Goal: Register for event/course

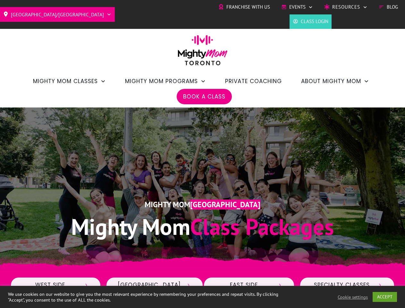
click at [202, 154] on div "Mighty Mom Toronto Mighty Mom Class Packages" at bounding box center [202, 189] width 384 height 118
click at [297, 7] on span "Events" at bounding box center [297, 7] width 16 height 10
click at [385, 296] on link "ACCEPT" at bounding box center [384, 297] width 24 height 10
click at [202, 154] on div "Mighty Mom Toronto Mighty Mom Class Packages" at bounding box center [202, 189] width 384 height 118
click at [297, 7] on span "Events" at bounding box center [297, 7] width 16 height 10
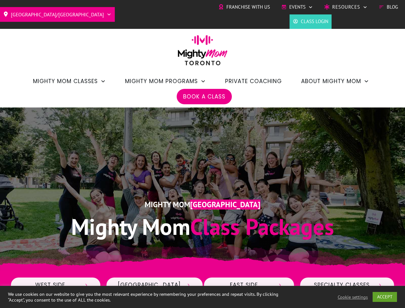
click at [385, 296] on link "ACCEPT" at bounding box center [384, 297] width 24 height 10
